Goal: Task Accomplishment & Management: Manage account settings

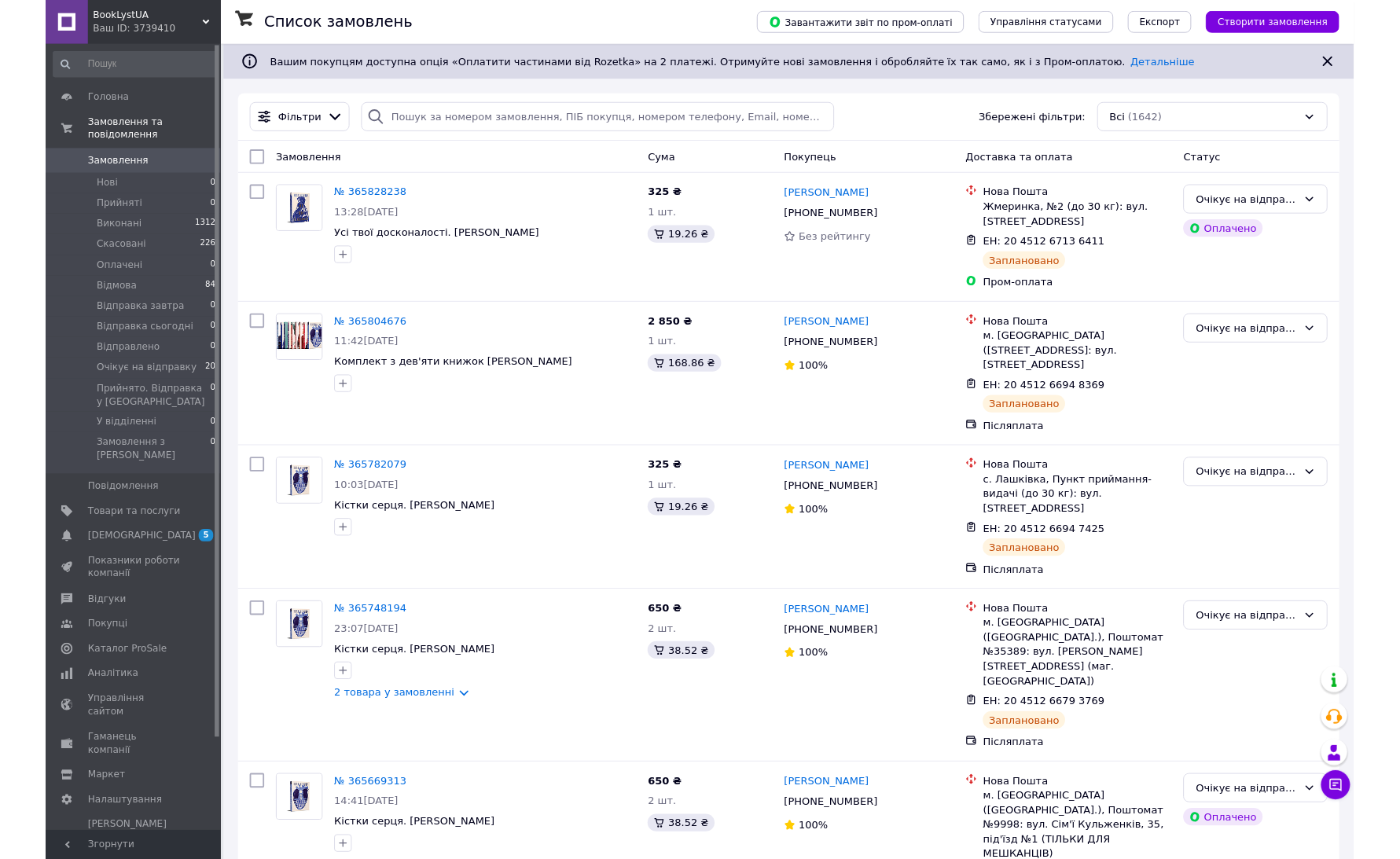
scroll to position [70, 0]
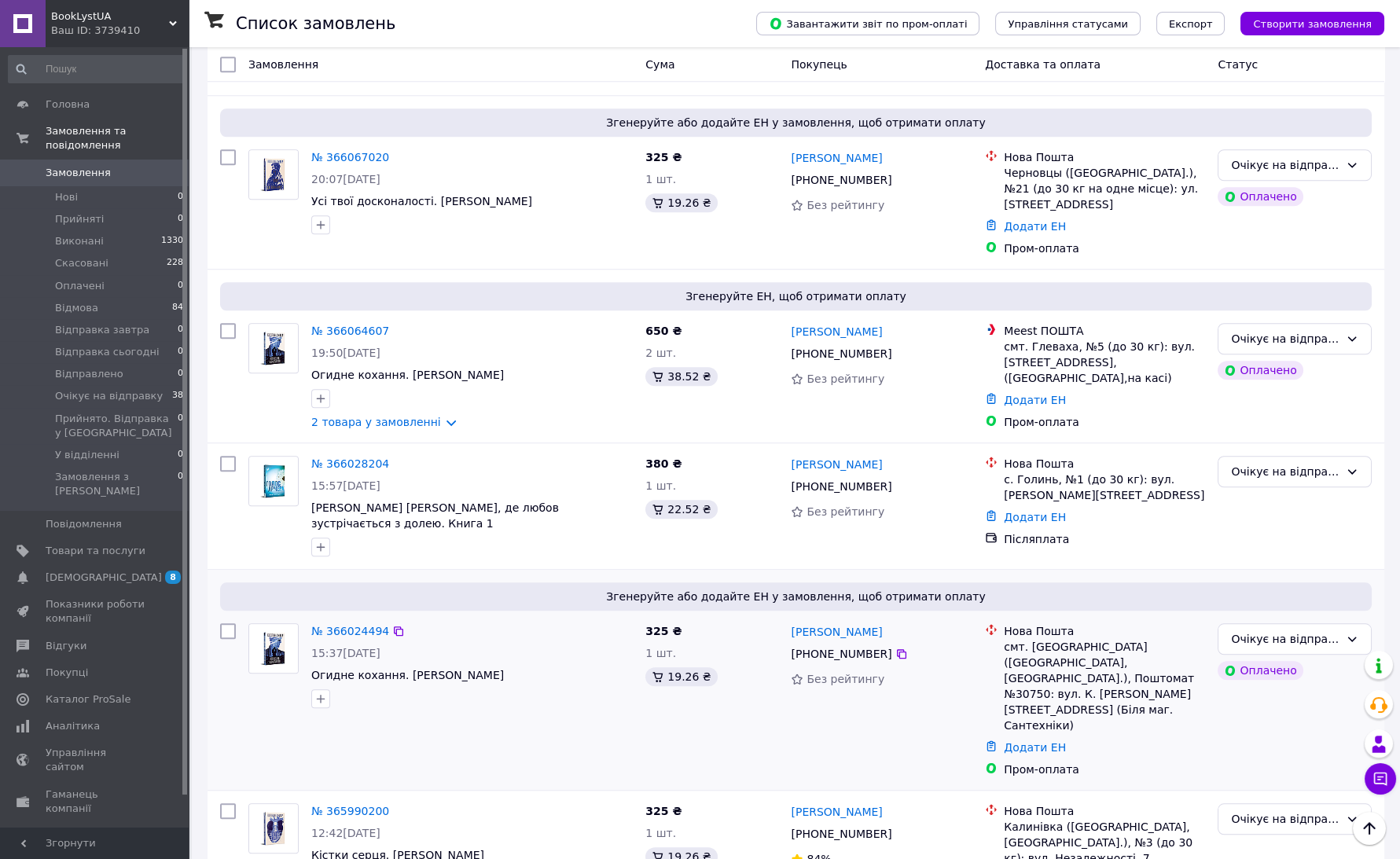
scroll to position [3857, 0]
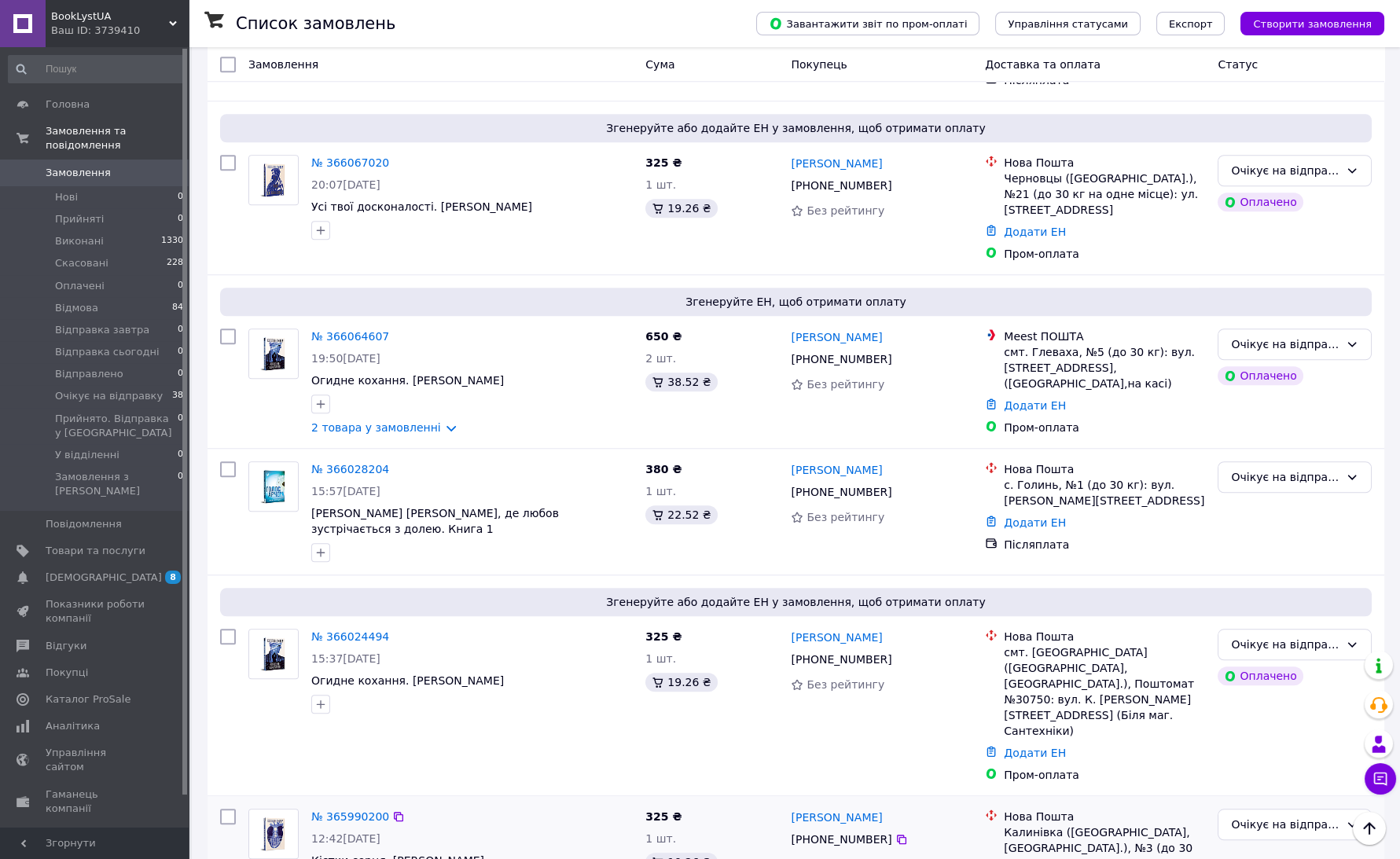
click at [232, 802] on div at bounding box center [227, 862] width 28 height 120
click at [231, 809] on input "checkbox" at bounding box center [228, 817] width 15 height 15
checkbox input "true"
click at [229, 628] on input "checkbox" at bounding box center [228, 636] width 15 height 15
checkbox input "true"
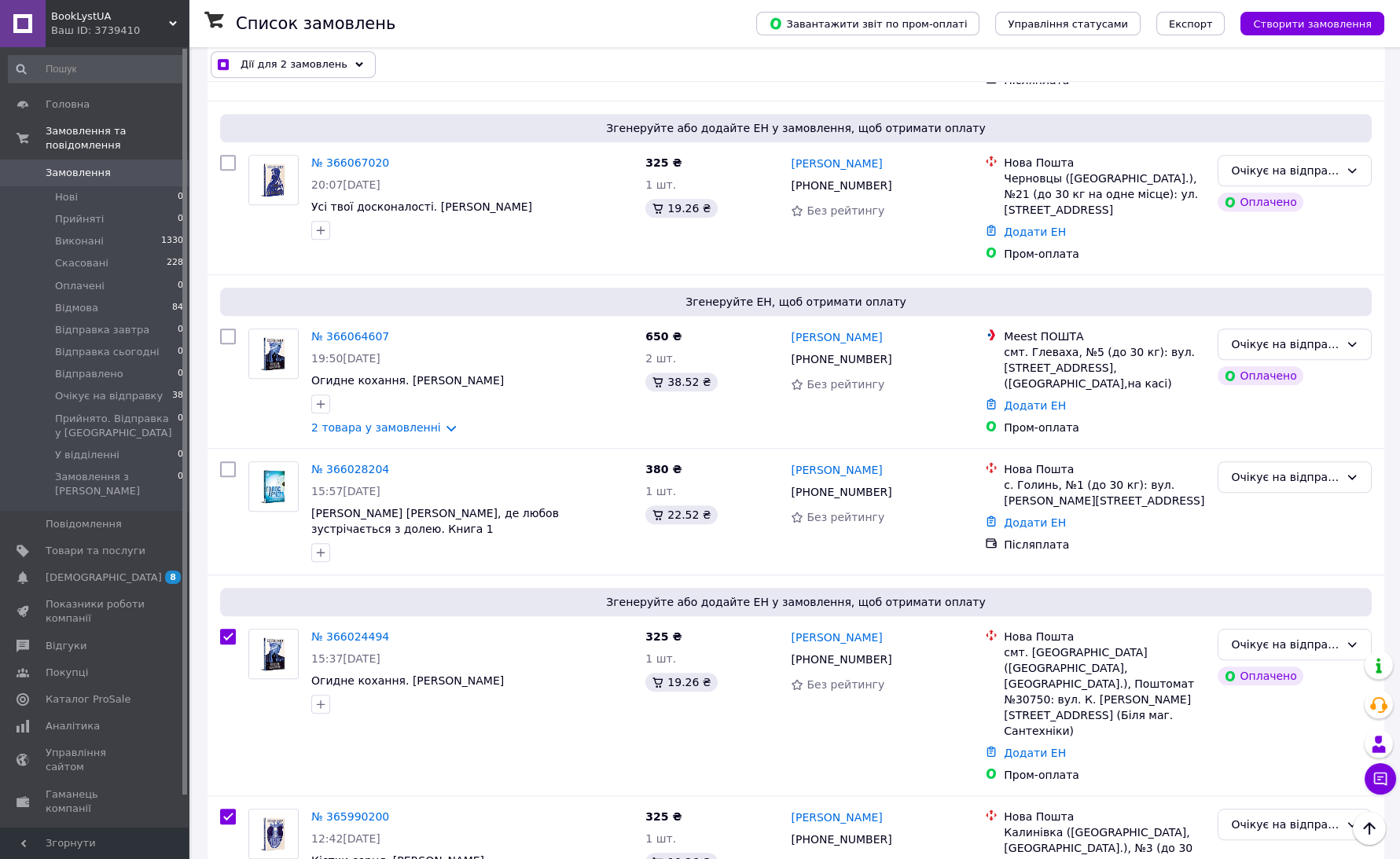
click at [277, 72] on div "Дії для 2 замовлень" at bounding box center [293, 65] width 165 height 27
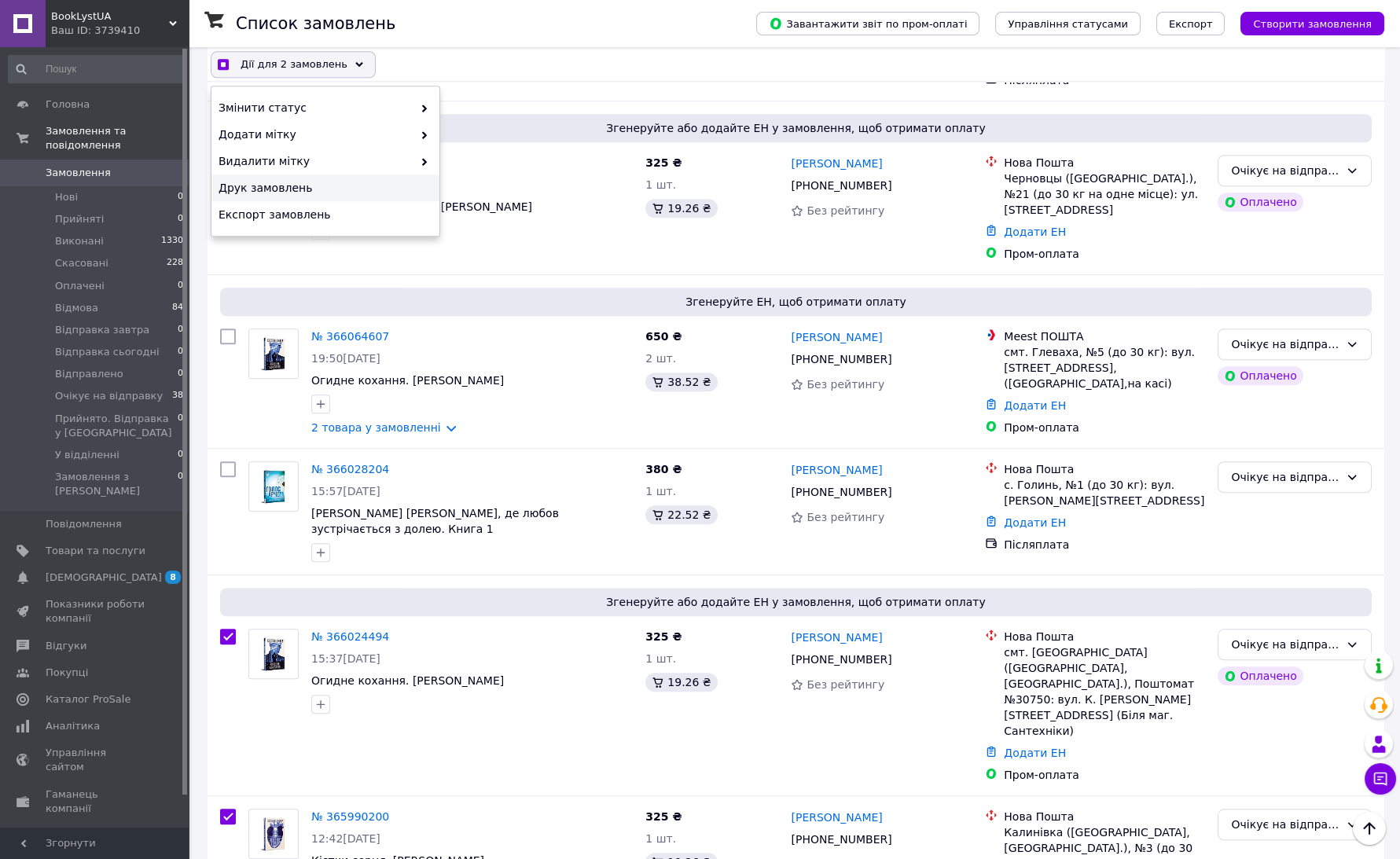
click at [296, 181] on span "Друк замовлень" at bounding box center [322, 187] width 210 height 15
checkbox input "true"
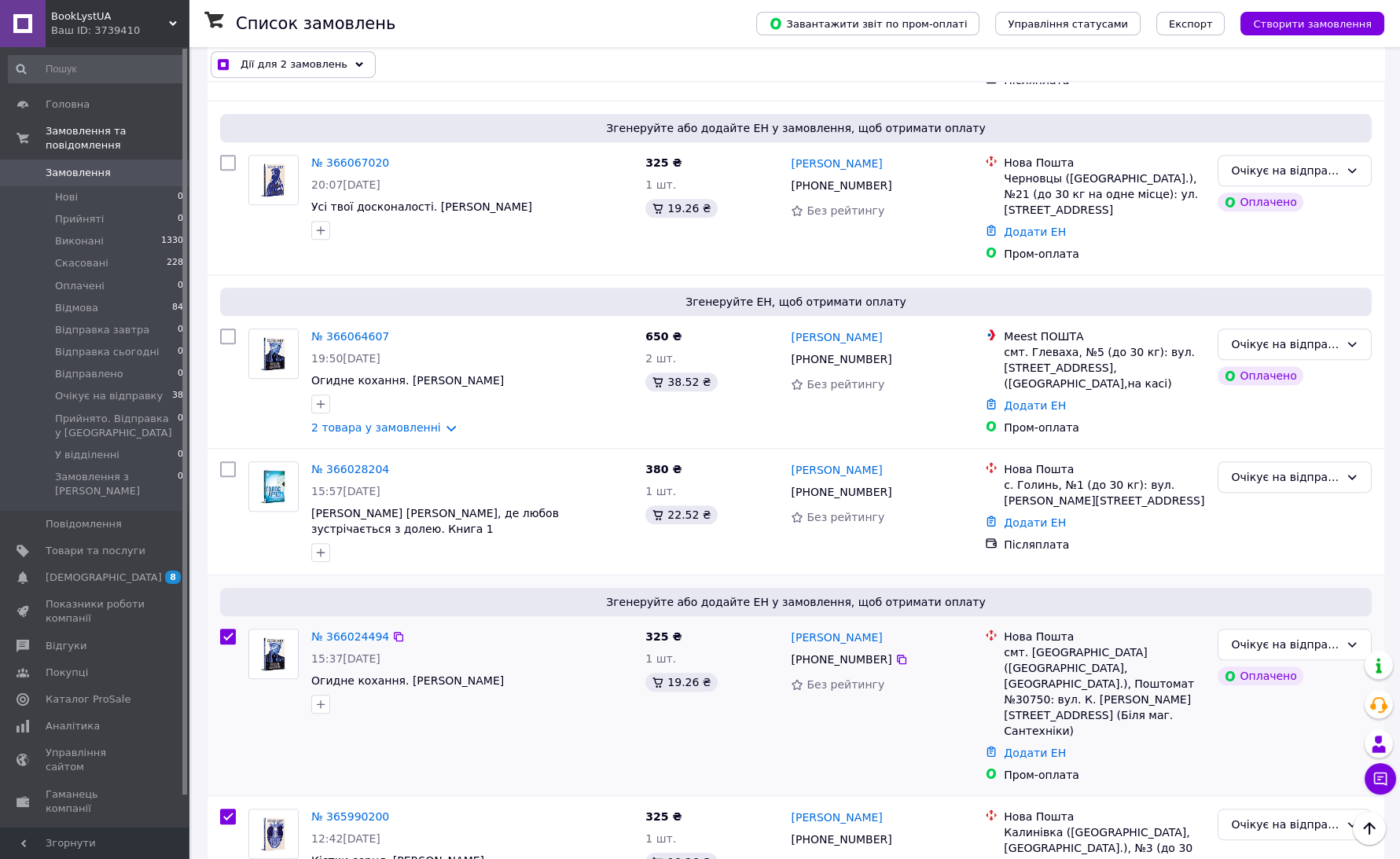
drag, startPoint x: 223, startPoint y: 560, endPoint x: 235, endPoint y: 514, distance: 47.5
click at [224, 809] on input "checkbox" at bounding box center [228, 817] width 15 height 15
checkbox input "false"
checkbox input "true"
click at [228, 628] on input "checkbox" at bounding box center [228, 636] width 15 height 15
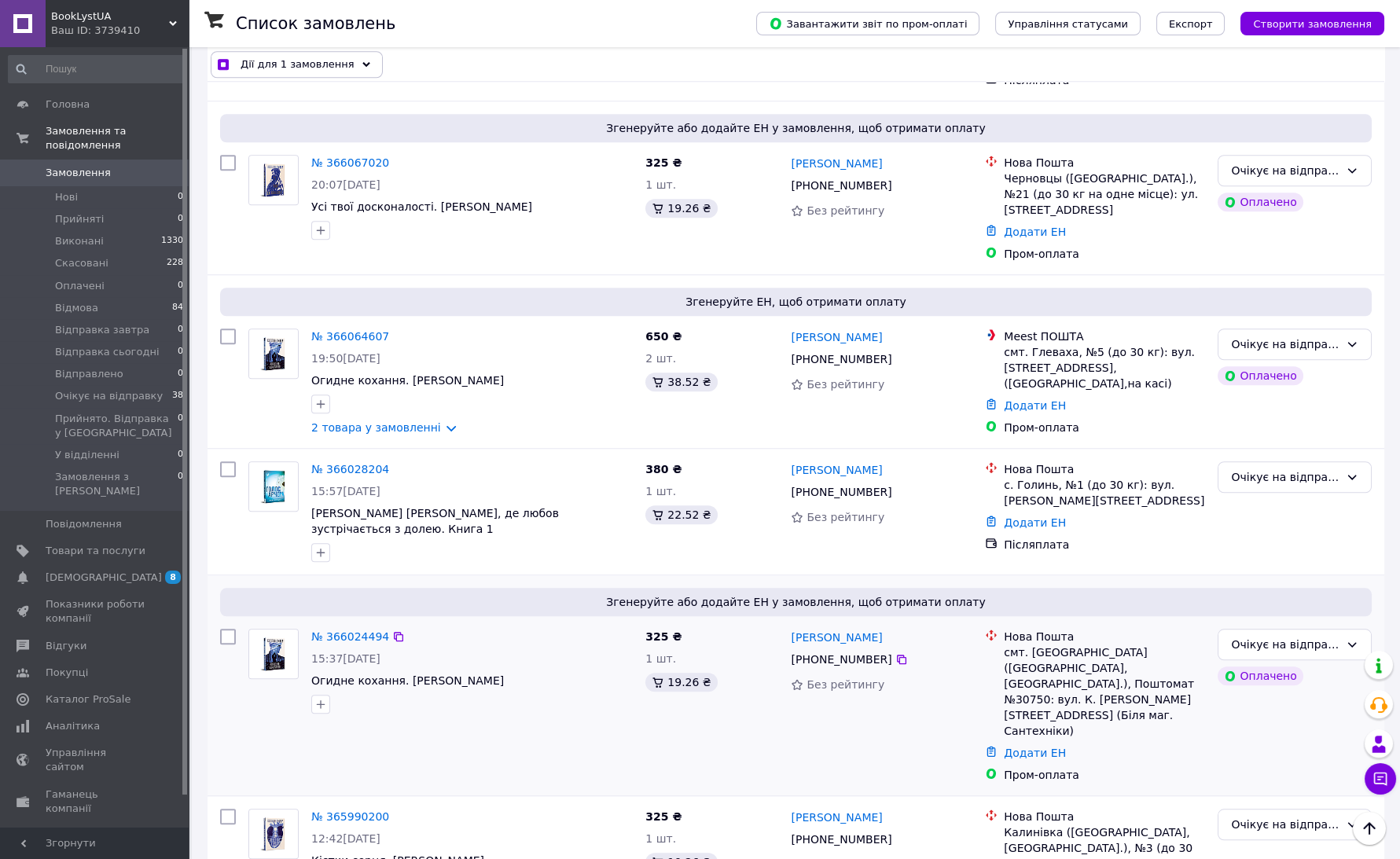
checkbox input "false"
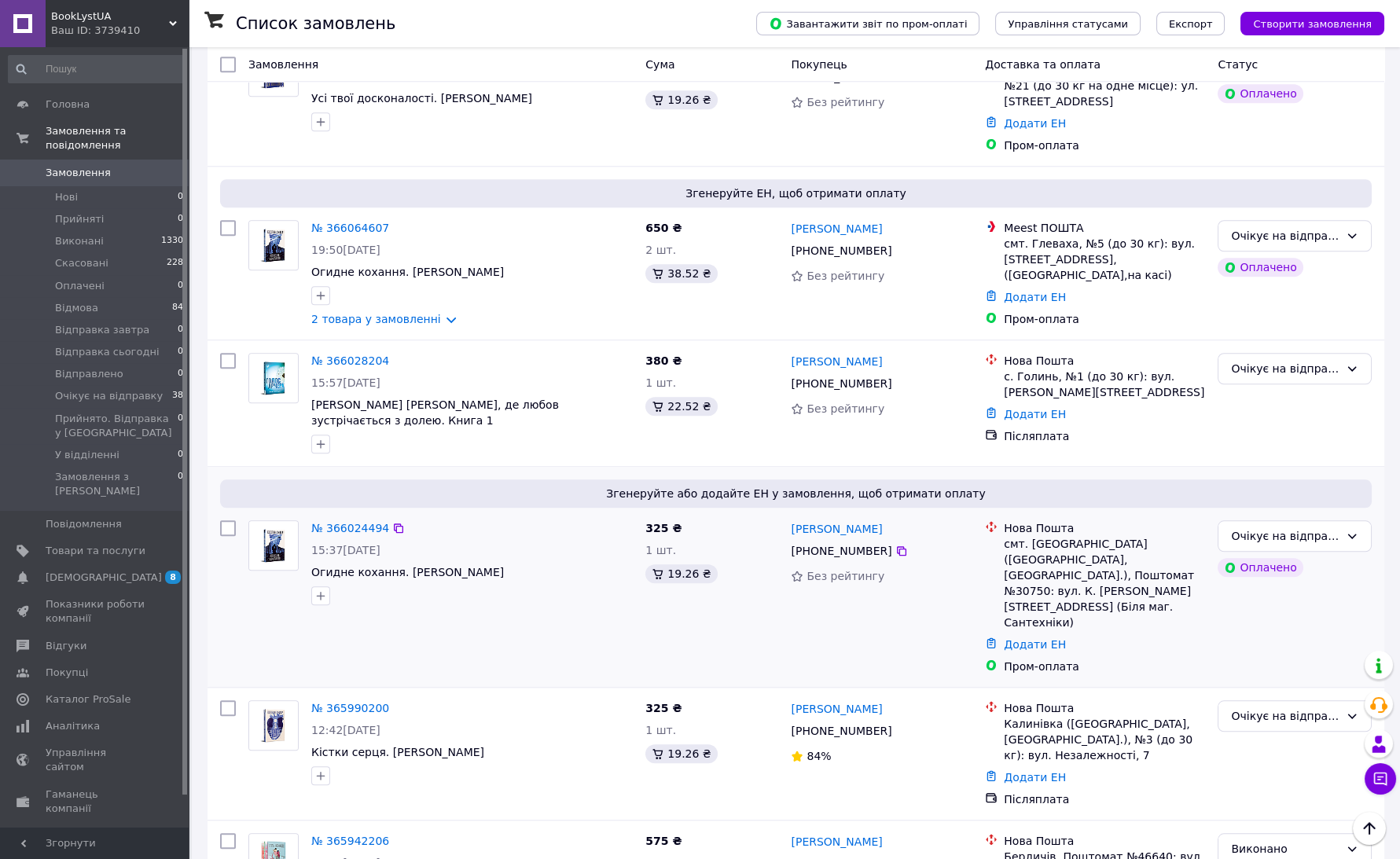
scroll to position [4000, 0]
